Goal: Information Seeking & Learning: Find specific fact

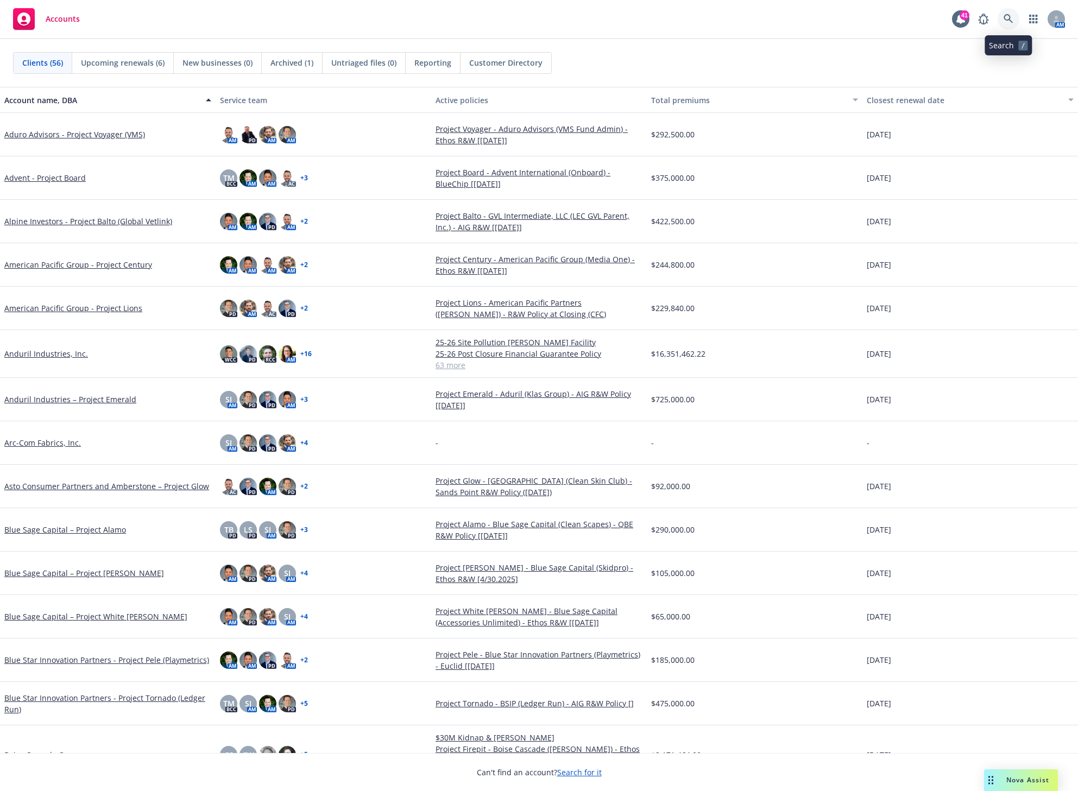
click at [1005, 23] on icon at bounding box center [1009, 19] width 10 height 10
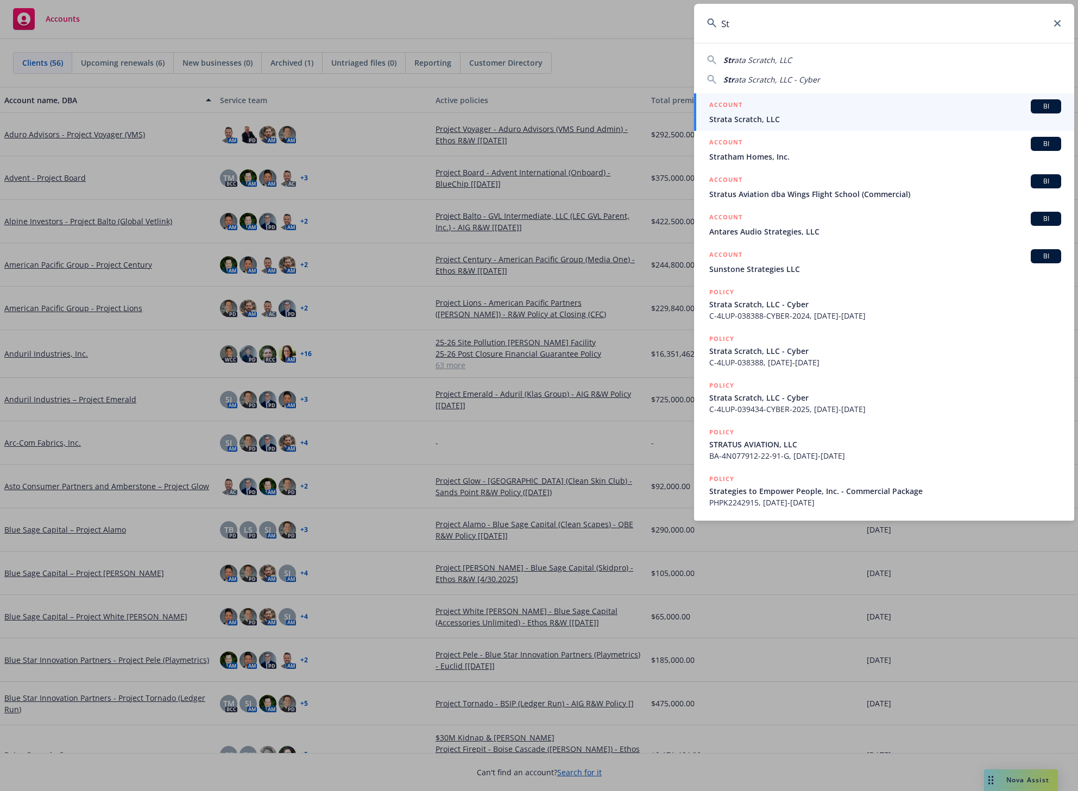
type input "S"
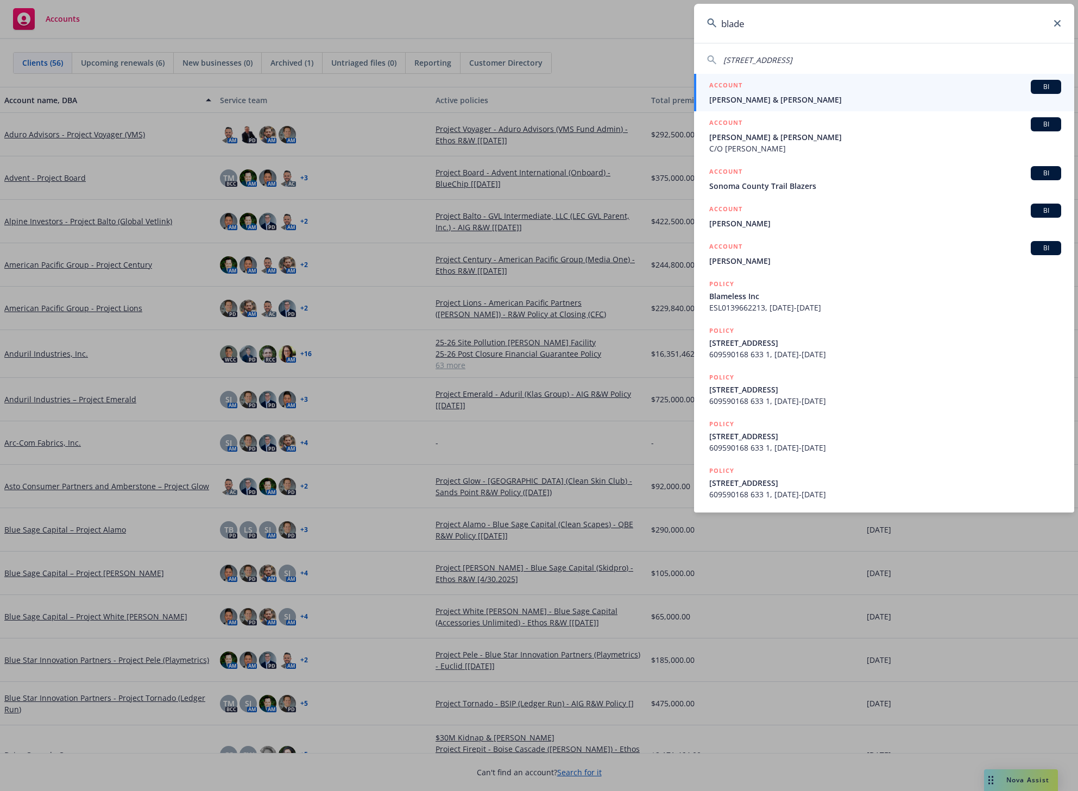
type input "blade"
